Goal: Check status: Check status

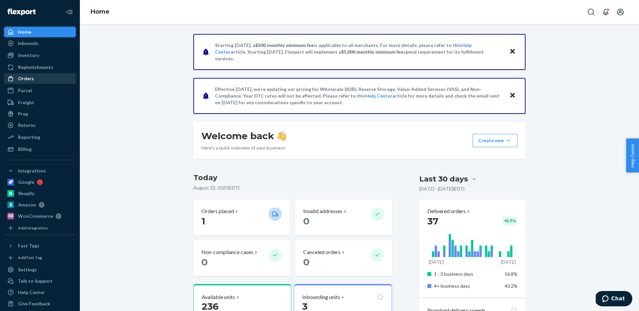
click at [30, 80] on div "Orders" at bounding box center [26, 78] width 16 height 7
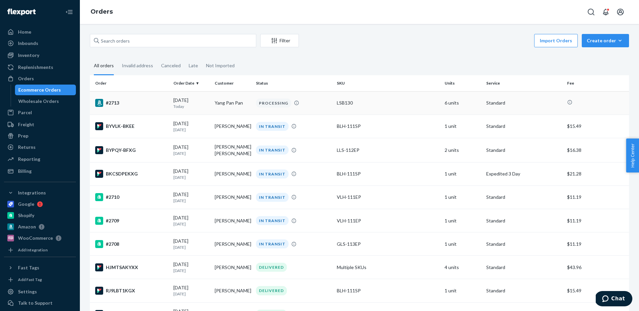
click at [187, 104] on p "Today" at bounding box center [191, 107] width 36 height 6
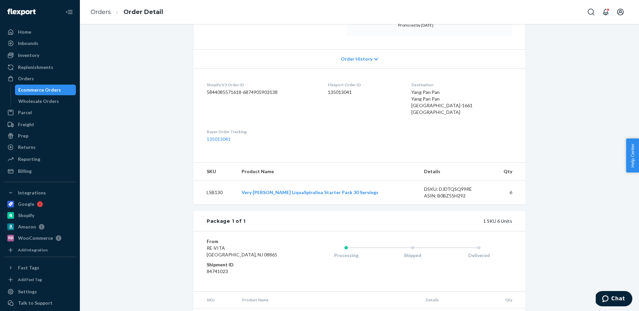
scroll to position [154, 0]
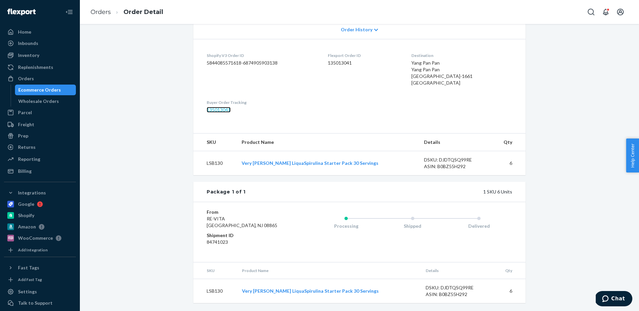
click at [212, 111] on link "135013041" at bounding box center [219, 110] width 24 height 6
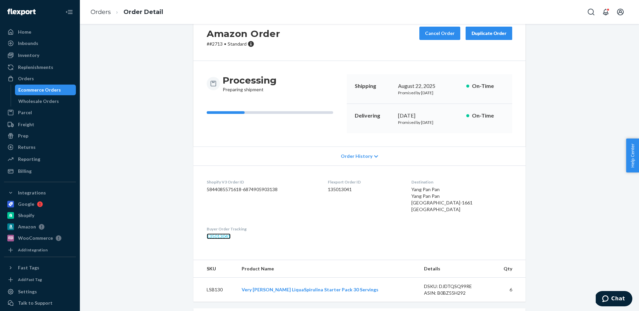
scroll to position [22, 0]
